Goal: Information Seeking & Learning: Learn about a topic

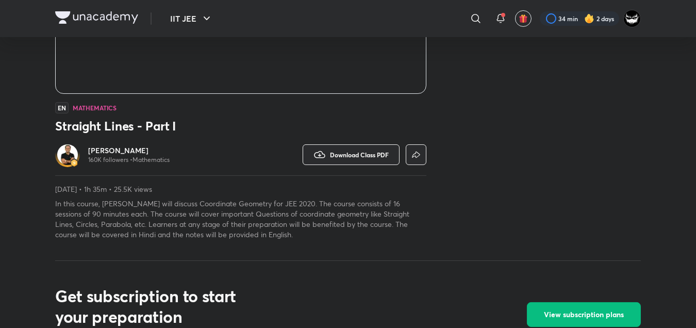
scroll to position [511, 0]
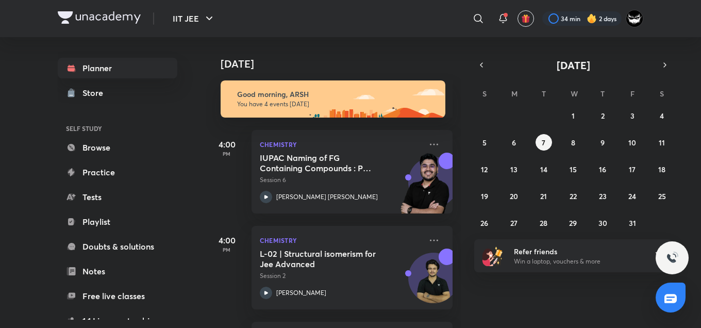
click at [411, 112] on img at bounding box center [333, 98] width 225 height 37
click at [378, 73] on div "Good morning, ARSH You have 4 events today" at bounding box center [329, 93] width 246 height 47
click at [364, 44] on div "Today" at bounding box center [334, 53] width 257 height 33
click at [395, 49] on div "Today" at bounding box center [334, 53] width 257 height 33
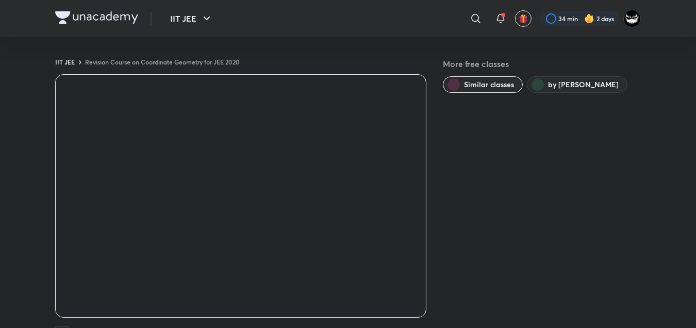
scroll to position [287, 0]
